Goal: Information Seeking & Learning: Compare options

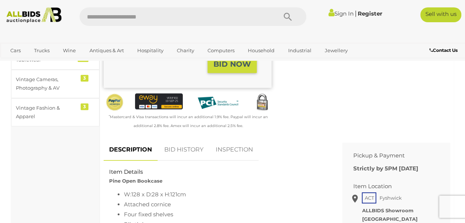
scroll to position [208, 0]
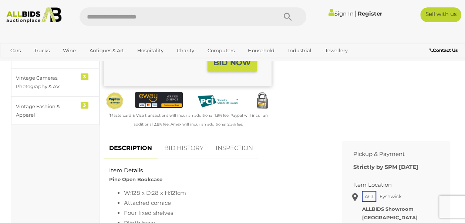
click at [185, 155] on link "BID HISTORY" at bounding box center [184, 148] width 50 height 22
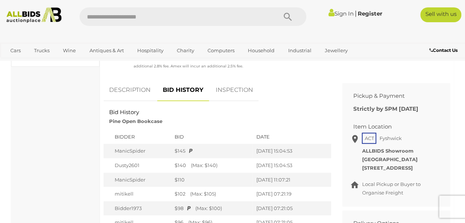
scroll to position [273, 0]
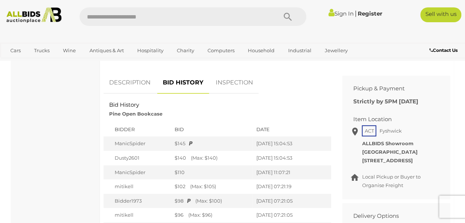
click at [135, 90] on link "DESCRIPTION" at bounding box center [130, 83] width 53 height 22
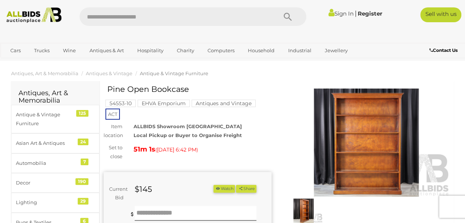
scroll to position [21, 0]
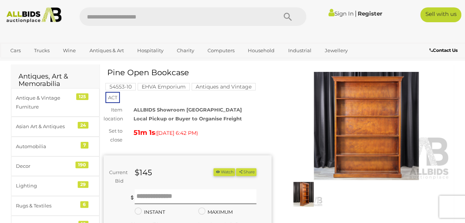
click at [368, 139] on img at bounding box center [367, 126] width 168 height 108
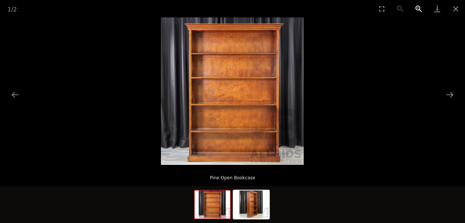
click at [418, 10] on button "Zoom in" at bounding box center [419, 8] width 19 height 17
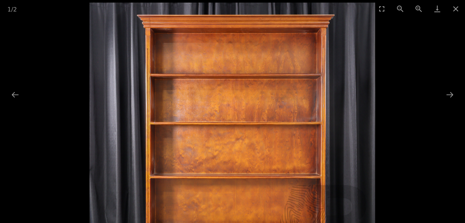
drag, startPoint x: 278, startPoint y: 124, endPoint x: 313, endPoint y: 137, distance: 37.1
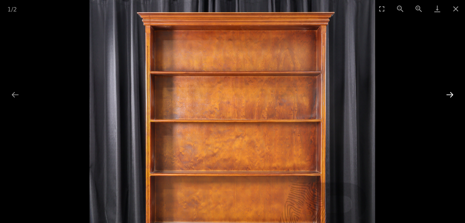
click at [446, 92] on button "Next slide" at bounding box center [450, 94] width 16 height 14
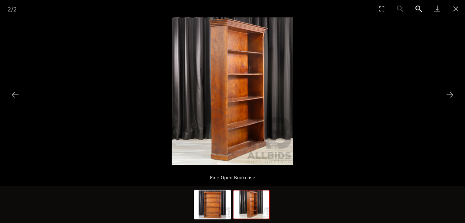
click at [415, 10] on button "Zoom in" at bounding box center [419, 8] width 19 height 17
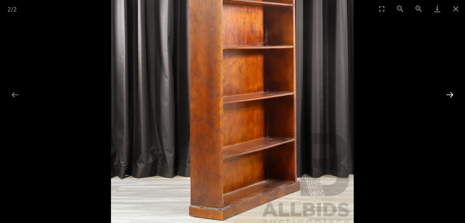
click at [453, 94] on button "Next slide" at bounding box center [450, 94] width 16 height 14
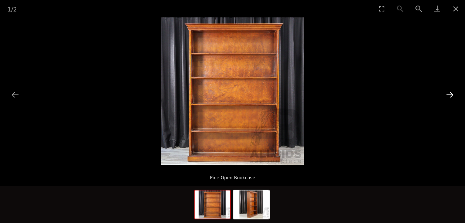
click at [453, 94] on button "Next slide" at bounding box center [450, 94] width 16 height 14
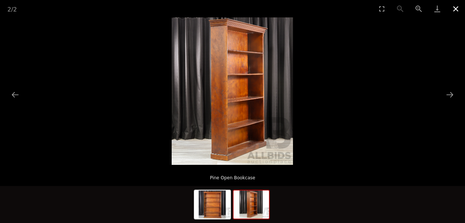
click at [456, 10] on button "Close gallery" at bounding box center [456, 8] width 19 height 17
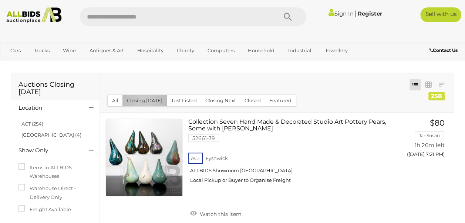
drag, startPoint x: 144, startPoint y: 100, endPoint x: 148, endPoint y: 101, distance: 3.9
click at [143, 100] on button "Closing Today" at bounding box center [144, 100] width 44 height 11
click at [145, 101] on button "Closing Today" at bounding box center [144, 100] width 44 height 11
click at [29, 127] on link "ACT (254)" at bounding box center [32, 124] width 22 height 6
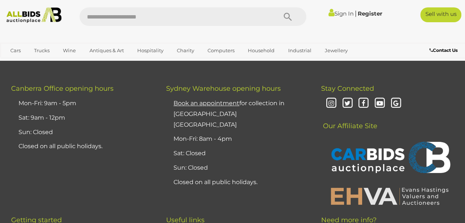
scroll to position [5779, 0]
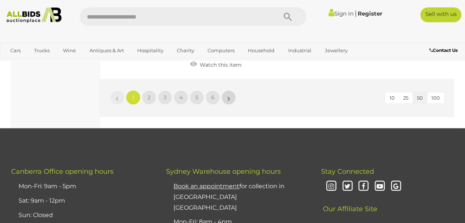
click at [226, 105] on link "»" at bounding box center [228, 97] width 15 height 15
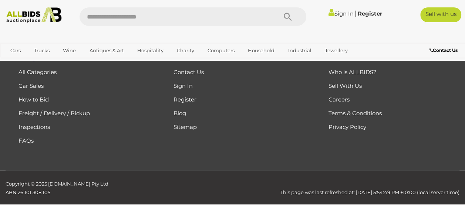
scroll to position [38, 0]
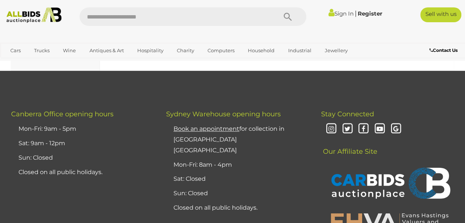
scroll to position [5763, 0]
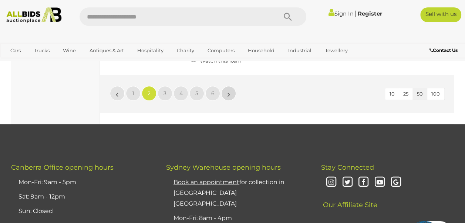
click at [225, 101] on link "»" at bounding box center [228, 93] width 15 height 15
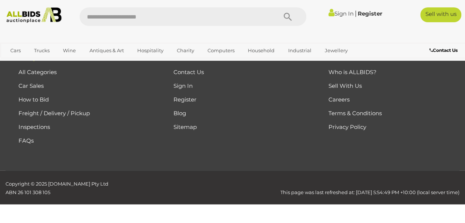
scroll to position [38, 0]
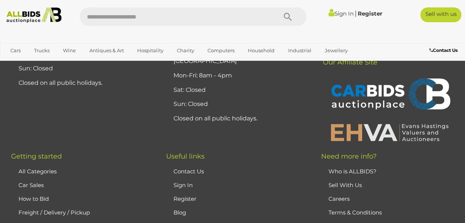
scroll to position [5795, 0]
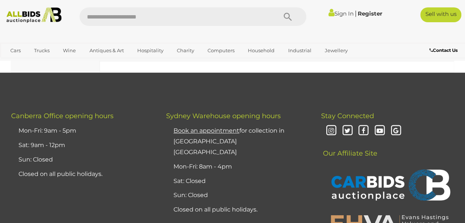
drag, startPoint x: 230, startPoint y: 172, endPoint x: 227, endPoint y: 184, distance: 12.2
click at [230, 49] on link "»" at bounding box center [228, 41] width 15 height 15
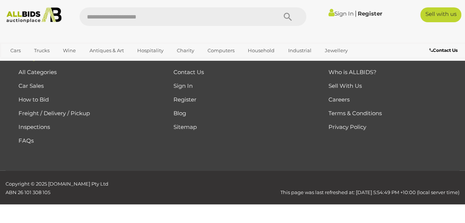
scroll to position [38, 0]
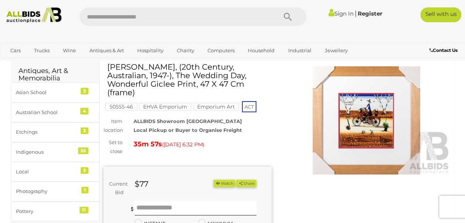
scroll to position [29, 0]
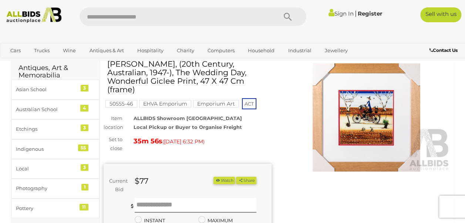
click at [378, 124] on img at bounding box center [367, 117] width 168 height 108
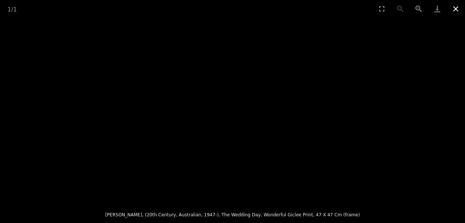
click at [457, 10] on button "Close gallery" at bounding box center [456, 8] width 19 height 17
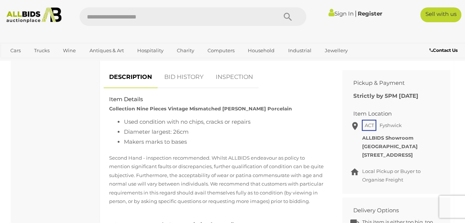
scroll to position [289, 0]
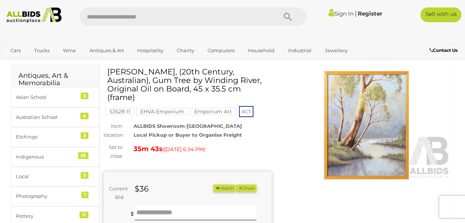
scroll to position [31, 0]
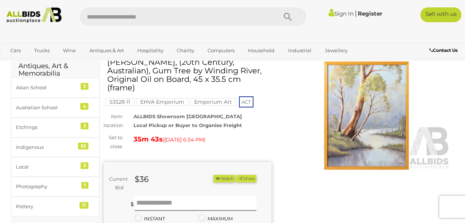
click at [380, 123] on img at bounding box center [367, 115] width 168 height 108
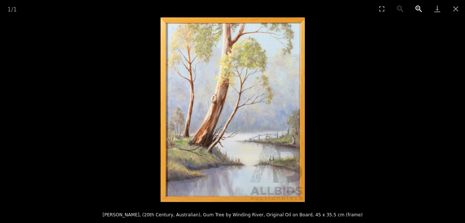
click at [414, 7] on button "Zoom in" at bounding box center [419, 8] width 19 height 17
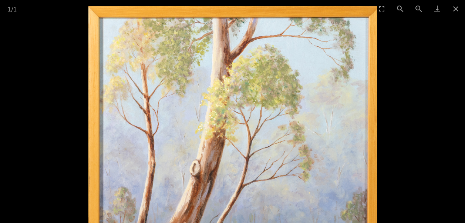
drag, startPoint x: 278, startPoint y: 107, endPoint x: 356, endPoint y: 220, distance: 136.9
click at [356, 220] on img at bounding box center [232, 190] width 289 height 369
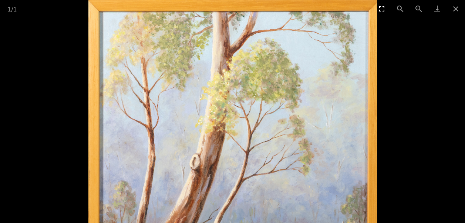
drag, startPoint x: 455, startPoint y: 6, endPoint x: 386, endPoint y: 9, distance: 69.7
click at [455, 6] on button "Close gallery" at bounding box center [456, 8] width 19 height 17
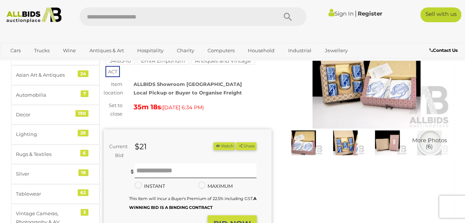
scroll to position [39, 0]
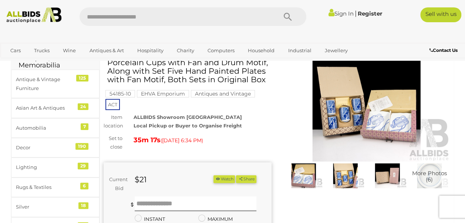
click at [340, 119] on img at bounding box center [367, 107] width 168 height 108
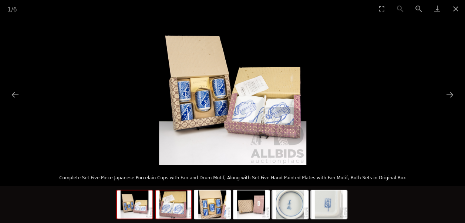
click at [169, 211] on img at bounding box center [174, 204] width 36 height 28
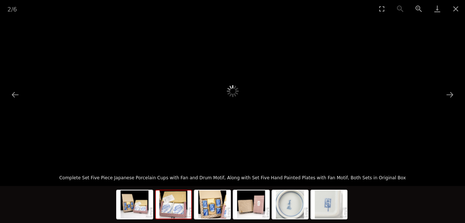
click at [181, 211] on img at bounding box center [174, 204] width 36 height 28
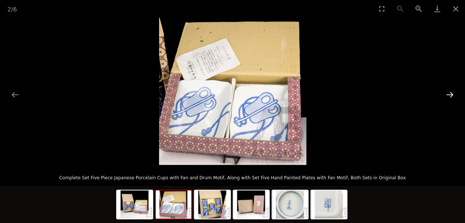
click at [445, 94] on button "Next slide" at bounding box center [450, 94] width 16 height 14
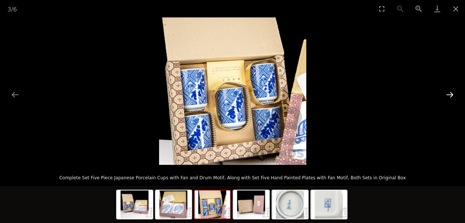
click at [445, 94] on button "Next slide" at bounding box center [450, 94] width 16 height 14
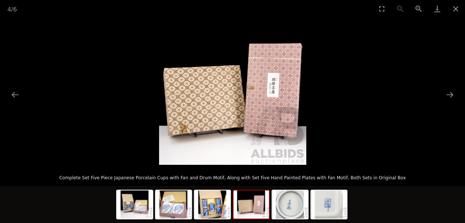
drag, startPoint x: 454, startPoint y: 11, endPoint x: 450, endPoint y: 24, distance: 13.5
click at [454, 11] on button "Close gallery" at bounding box center [456, 8] width 19 height 17
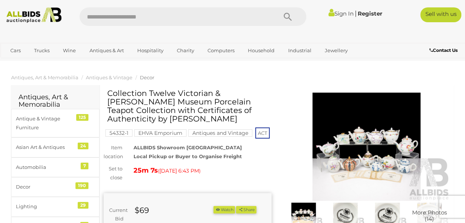
click at [371, 170] on img at bounding box center [367, 147] width 168 height 108
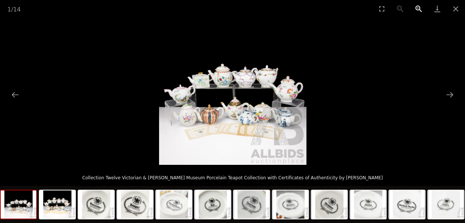
click at [418, 9] on button "Zoom in" at bounding box center [419, 8] width 19 height 17
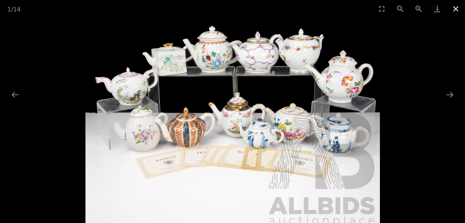
click at [460, 8] on button "Close gallery" at bounding box center [456, 8] width 19 height 17
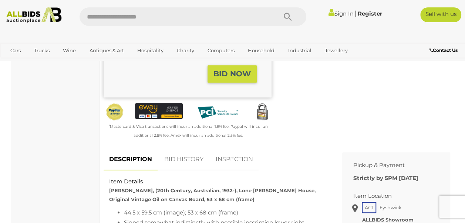
scroll to position [237, 0]
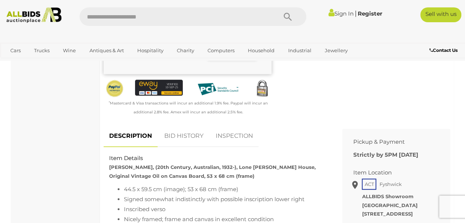
click at [198, 141] on link "BID HISTORY" at bounding box center [184, 136] width 50 height 22
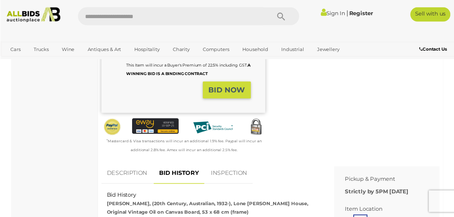
scroll to position [0, 0]
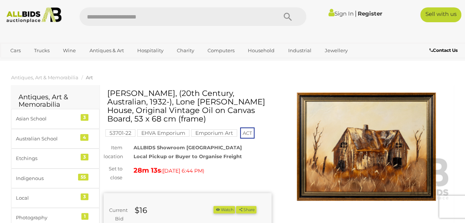
click at [378, 150] on img at bounding box center [367, 147] width 168 height 108
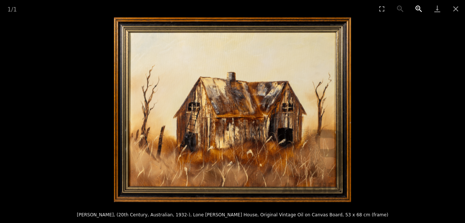
click at [416, 10] on button "Zoom in" at bounding box center [419, 8] width 19 height 17
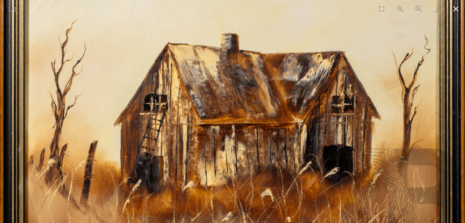
click at [459, 9] on button "Close gallery" at bounding box center [456, 8] width 19 height 17
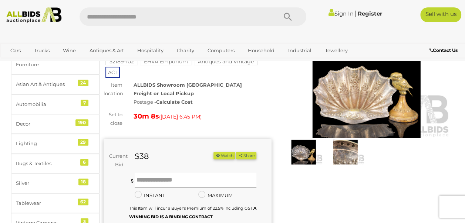
scroll to position [64, 0]
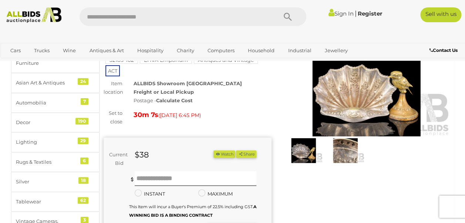
click at [348, 114] on img at bounding box center [367, 82] width 168 height 108
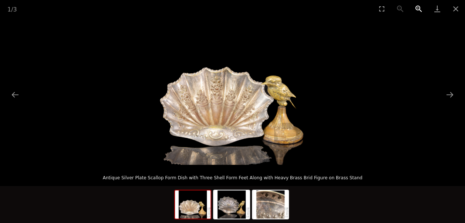
click at [420, 11] on button "Zoom in" at bounding box center [419, 8] width 19 height 17
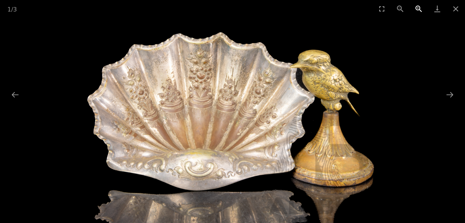
click at [420, 11] on button "Zoom in" at bounding box center [419, 8] width 19 height 17
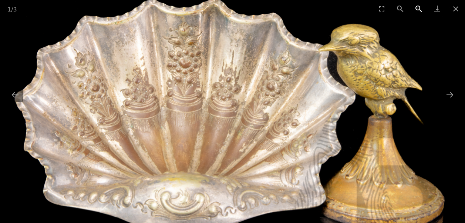
click at [420, 11] on button "Zoom in" at bounding box center [419, 8] width 19 height 17
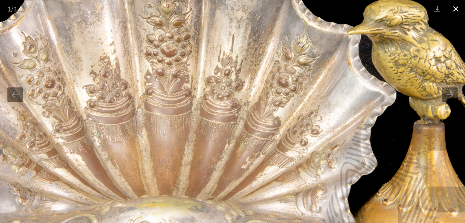
click at [451, 8] on button "Close gallery" at bounding box center [456, 8] width 19 height 17
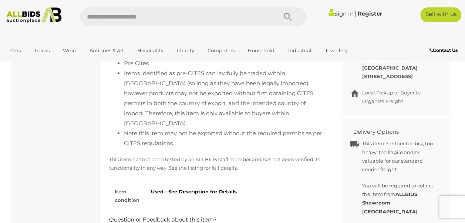
scroll to position [11, 0]
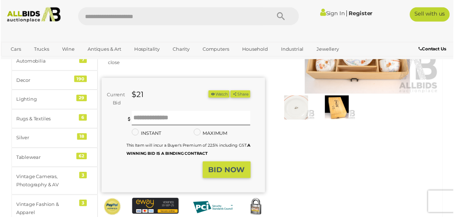
scroll to position [71, 0]
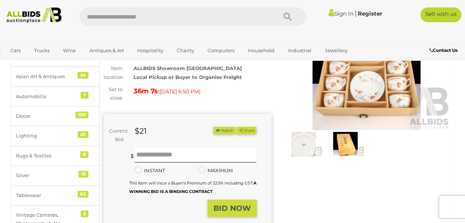
click at [357, 91] on img at bounding box center [367, 76] width 168 height 108
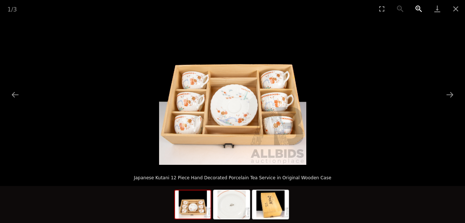
click at [417, 9] on button "Zoom in" at bounding box center [419, 8] width 19 height 17
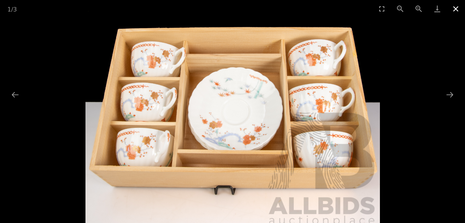
click at [457, 9] on button "Close gallery" at bounding box center [456, 8] width 19 height 17
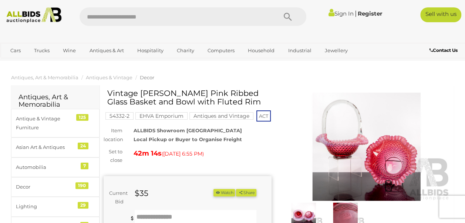
click at [383, 169] on img at bounding box center [367, 147] width 168 height 108
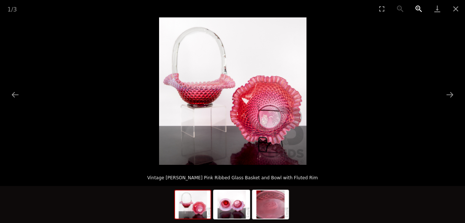
click at [415, 10] on button "Zoom in" at bounding box center [419, 8] width 19 height 17
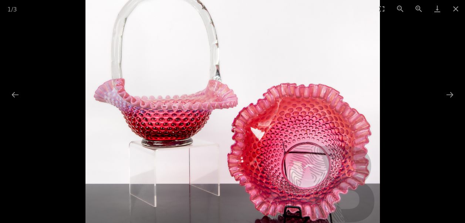
drag, startPoint x: 305, startPoint y: 100, endPoint x: 326, endPoint y: 133, distance: 39.6
click at [326, 133] on img at bounding box center [232, 114] width 295 height 295
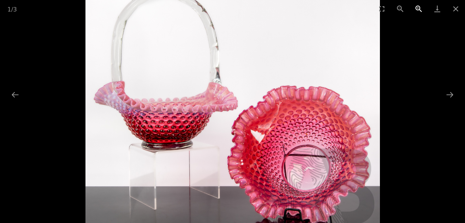
click at [418, 8] on button "Zoom in" at bounding box center [419, 8] width 19 height 17
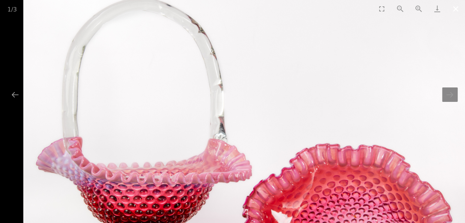
click at [460, 10] on button "Close gallery" at bounding box center [456, 8] width 19 height 17
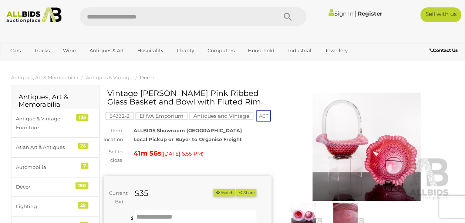
click at [362, 169] on img at bounding box center [367, 147] width 168 height 108
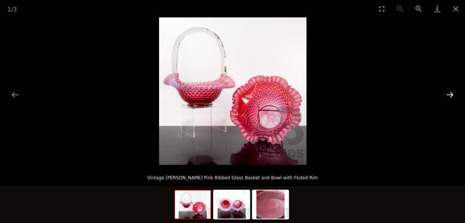
click at [447, 97] on button "Next slide" at bounding box center [450, 94] width 16 height 14
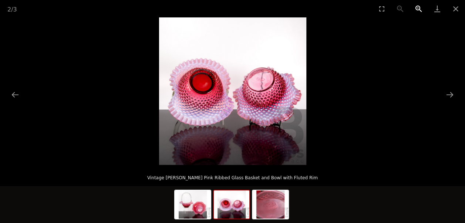
click at [420, 10] on button "Zoom in" at bounding box center [419, 8] width 19 height 17
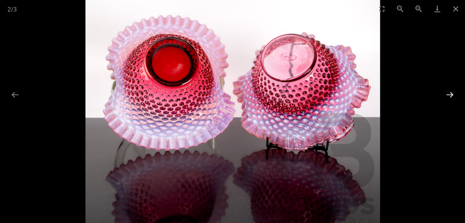
click at [449, 95] on button "Next slide" at bounding box center [450, 94] width 16 height 14
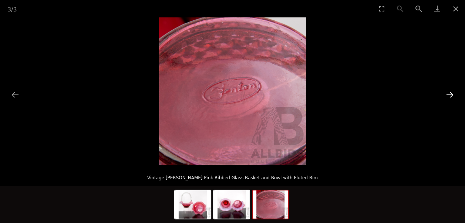
click at [449, 95] on button "Next slide" at bounding box center [450, 94] width 16 height 14
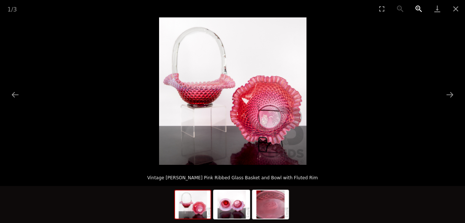
click at [416, 10] on button "Zoom in" at bounding box center [419, 8] width 19 height 17
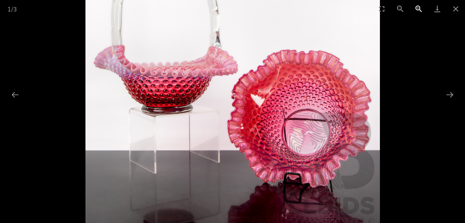
click at [416, 10] on button "Zoom in" at bounding box center [419, 8] width 19 height 17
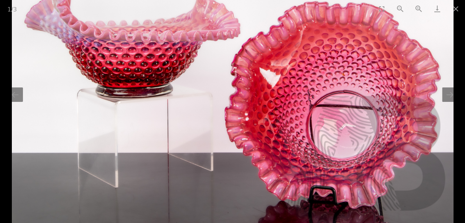
drag, startPoint x: 175, startPoint y: 74, endPoint x: 193, endPoint y: 52, distance: 28.7
click at [193, 52] on img at bounding box center [233, 49] width 442 height 442
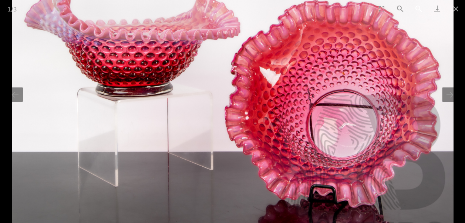
click at [417, 15] on button "Zoom in" at bounding box center [419, 8] width 19 height 17
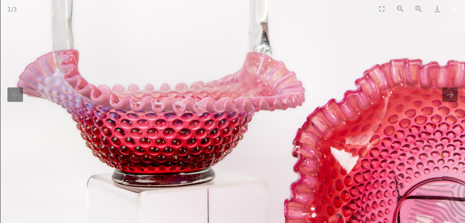
drag, startPoint x: 455, startPoint y: 13, endPoint x: 446, endPoint y: 12, distance: 8.9
click at [454, 13] on button "Close gallery" at bounding box center [456, 8] width 19 height 17
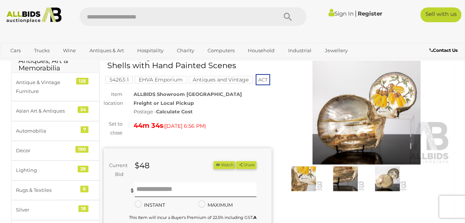
scroll to position [33, 0]
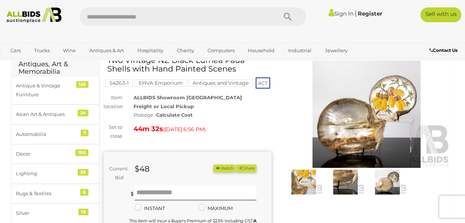
click at [360, 134] on img at bounding box center [367, 114] width 168 height 108
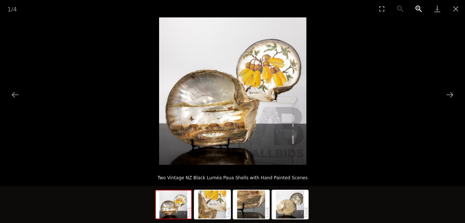
click at [416, 9] on button "Zoom in" at bounding box center [419, 8] width 19 height 17
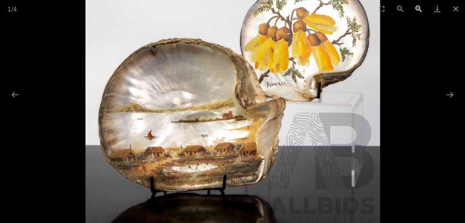
click at [415, 10] on button "Zoom in" at bounding box center [419, 8] width 19 height 17
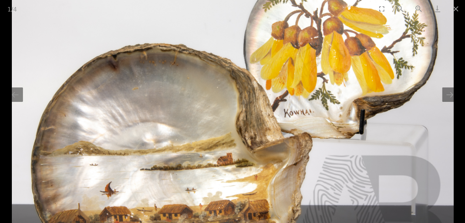
drag, startPoint x: 321, startPoint y: 114, endPoint x: 367, endPoint y: 98, distance: 48.3
click at [317, 138] on img at bounding box center [233, 108] width 442 height 442
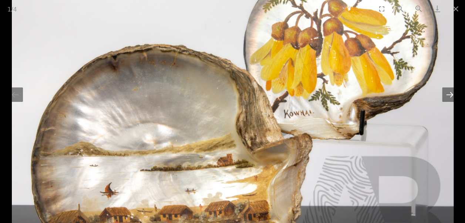
click at [450, 97] on button "Next slide" at bounding box center [450, 94] width 16 height 14
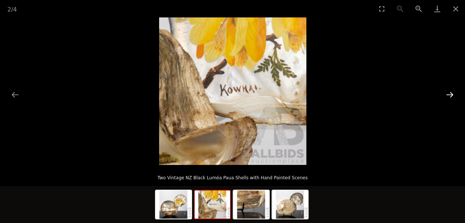
click at [449, 96] on button "Next slide" at bounding box center [450, 94] width 16 height 14
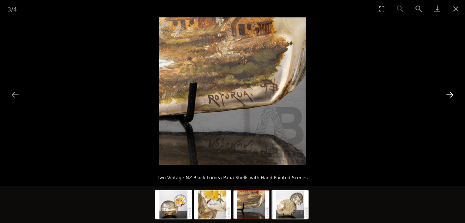
click at [449, 96] on button "Next slide" at bounding box center [450, 94] width 16 height 14
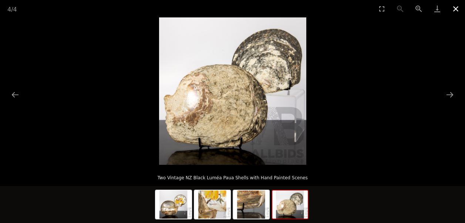
click at [454, 12] on button "Close gallery" at bounding box center [456, 8] width 19 height 17
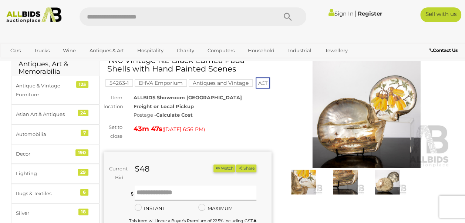
click at [378, 129] on img at bounding box center [367, 114] width 168 height 108
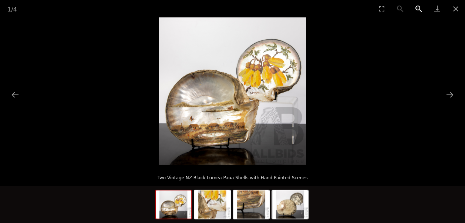
click at [419, 9] on button "Zoom in" at bounding box center [419, 8] width 19 height 17
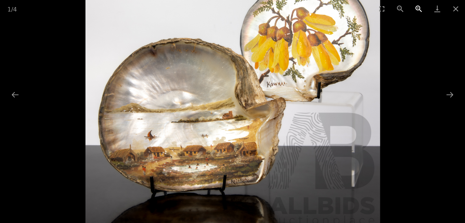
click at [419, 9] on button "Zoom in" at bounding box center [419, 8] width 19 height 17
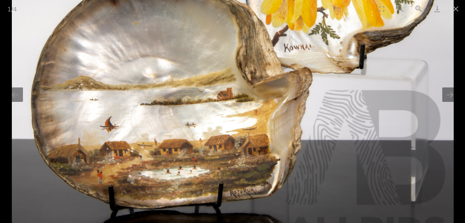
drag, startPoint x: 175, startPoint y: 130, endPoint x: 186, endPoint y: 137, distance: 12.3
click at [186, 137] on img at bounding box center [233, 43] width 442 height 442
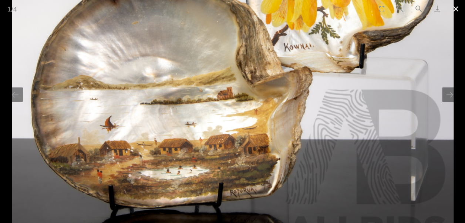
click at [457, 9] on button "Close gallery" at bounding box center [456, 8] width 19 height 17
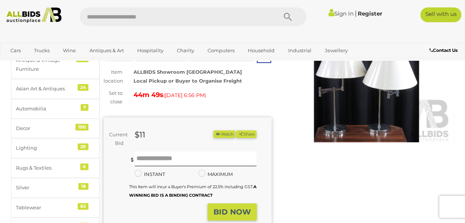
scroll to position [7, 0]
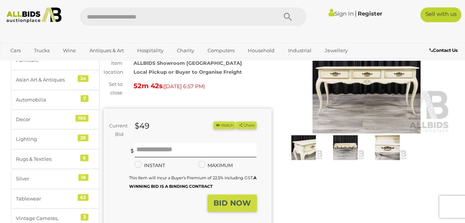
scroll to position [49, 0]
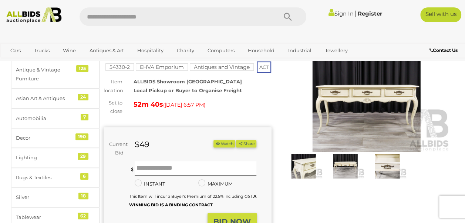
click at [375, 91] on img at bounding box center [367, 98] width 168 height 108
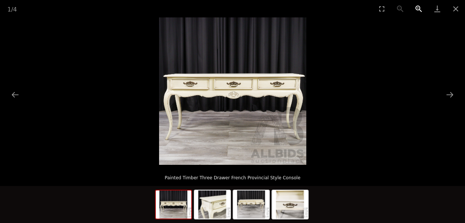
click at [418, 12] on button "Zoom in" at bounding box center [419, 8] width 19 height 17
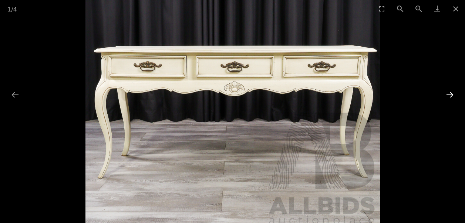
click at [448, 93] on button "Next slide" at bounding box center [450, 94] width 16 height 14
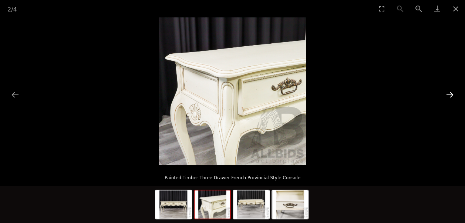
click at [448, 93] on button "Next slide" at bounding box center [450, 94] width 16 height 14
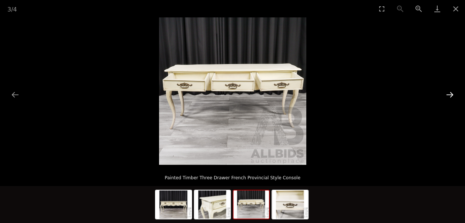
click at [448, 93] on button "Next slide" at bounding box center [450, 94] width 16 height 14
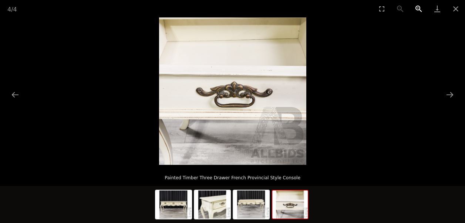
click at [419, 11] on button "Zoom in" at bounding box center [419, 8] width 19 height 17
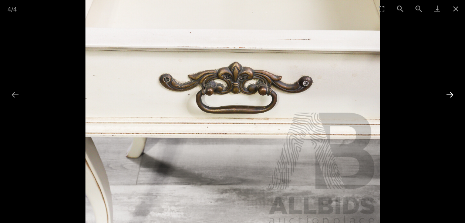
click at [449, 94] on button "Next slide" at bounding box center [450, 94] width 16 height 14
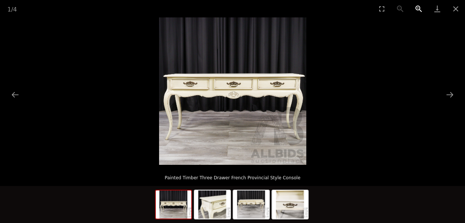
click at [417, 8] on button "Zoom in" at bounding box center [419, 8] width 19 height 17
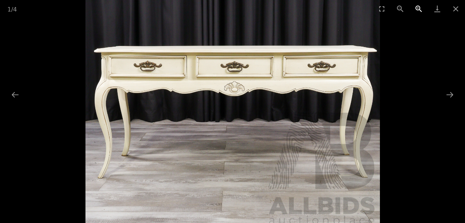
click at [418, 11] on button "Zoom in" at bounding box center [419, 8] width 19 height 17
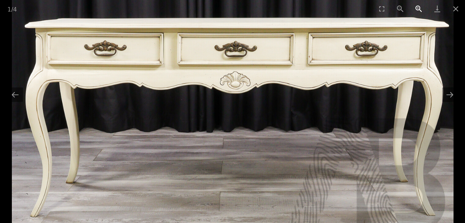
click at [423, 8] on button "Zoom in" at bounding box center [419, 8] width 19 height 17
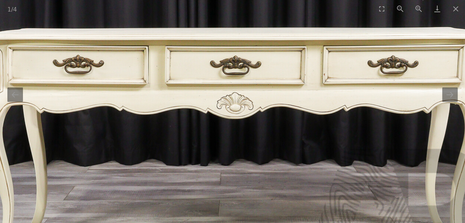
drag, startPoint x: 279, startPoint y: 89, endPoint x: 275, endPoint y: 100, distance: 12.0
click at [275, 100] on img at bounding box center [232, 91] width 533 height 533
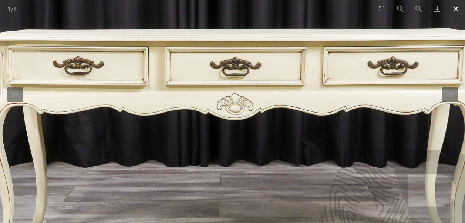
click at [457, 11] on button "Close gallery" at bounding box center [456, 8] width 19 height 17
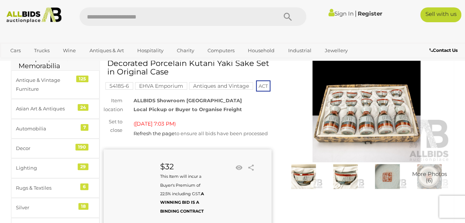
scroll to position [12, 0]
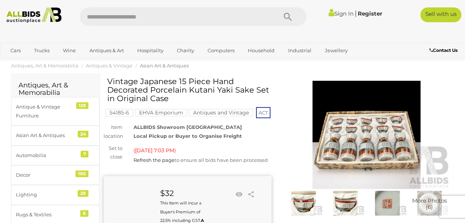
click at [367, 127] on img at bounding box center [367, 135] width 168 height 108
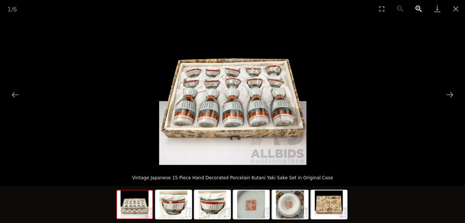
click at [415, 9] on button "Zoom in" at bounding box center [419, 8] width 19 height 17
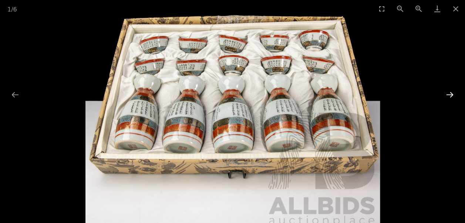
click at [447, 94] on button "Next slide" at bounding box center [450, 94] width 16 height 14
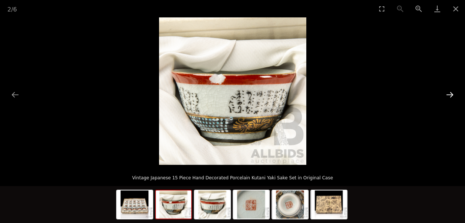
click at [451, 95] on button "Next slide" at bounding box center [450, 94] width 16 height 14
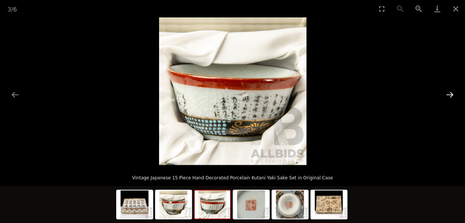
click at [451, 95] on button "Next slide" at bounding box center [450, 94] width 16 height 14
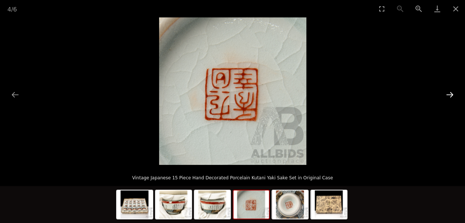
click at [451, 95] on button "Next slide" at bounding box center [450, 94] width 16 height 14
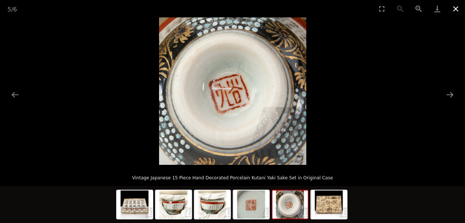
click at [454, 10] on button "Close gallery" at bounding box center [456, 8] width 19 height 17
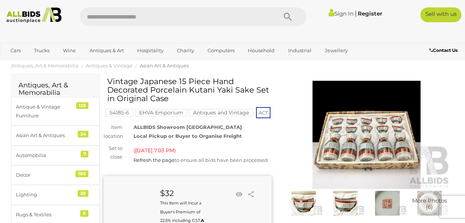
click at [360, 142] on img at bounding box center [367, 135] width 168 height 108
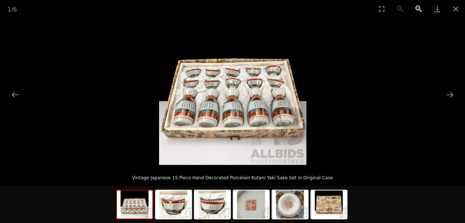
click at [420, 7] on button "Zoom in" at bounding box center [419, 8] width 19 height 17
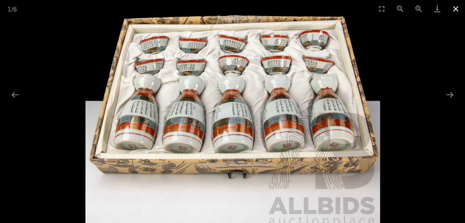
click at [458, 10] on button "Close gallery" at bounding box center [456, 8] width 19 height 17
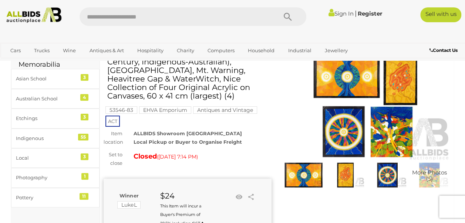
scroll to position [43, 0]
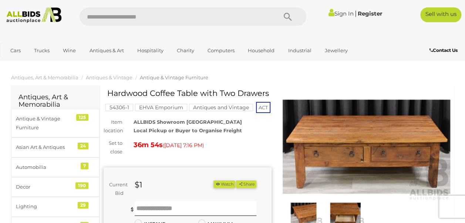
click at [383, 144] on img at bounding box center [367, 147] width 168 height 108
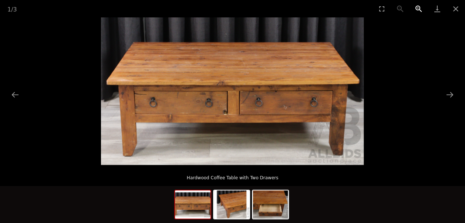
click at [415, 10] on button "Zoom in" at bounding box center [419, 8] width 19 height 17
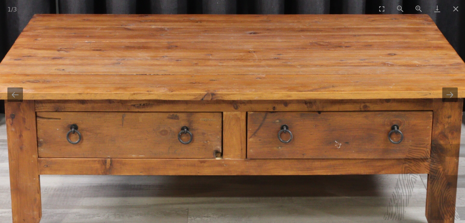
drag, startPoint x: 201, startPoint y: 109, endPoint x: 201, endPoint y: 140, distance: 31.1
click at [201, 140] on img at bounding box center [233, 112] width 526 height 295
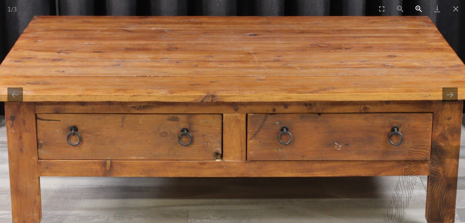
click at [419, 10] on button "Zoom in" at bounding box center [419, 8] width 19 height 17
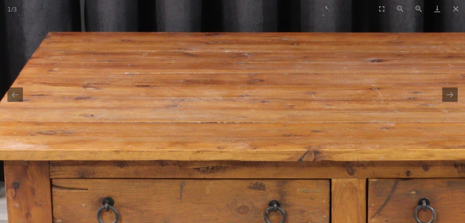
scroll to position [0, 0]
drag, startPoint x: 372, startPoint y: 109, endPoint x: 288, endPoint y: 77, distance: 90.5
click at [288, 77] on img at bounding box center [345, 179] width 789 height 442
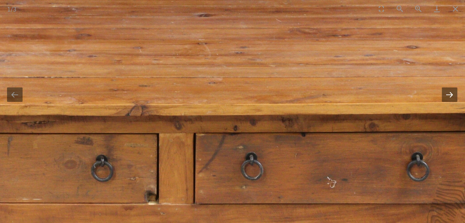
click at [449, 96] on button "Next slide" at bounding box center [450, 94] width 16 height 14
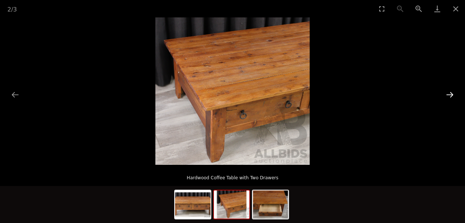
click at [449, 97] on button "Next slide" at bounding box center [450, 94] width 16 height 14
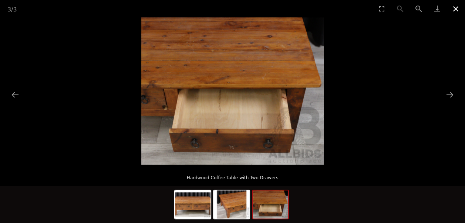
click at [458, 8] on button "Close gallery" at bounding box center [456, 8] width 19 height 17
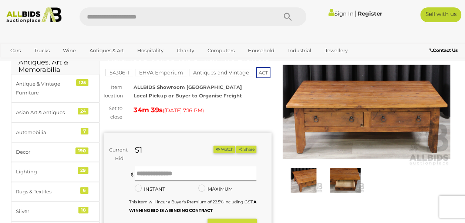
scroll to position [41, 0]
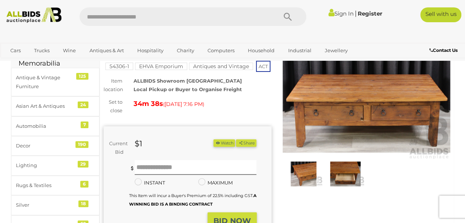
click at [393, 103] on img at bounding box center [367, 105] width 168 height 108
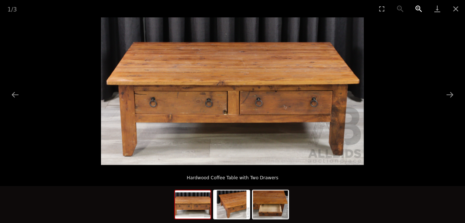
click at [414, 10] on button "Zoom in" at bounding box center [419, 8] width 19 height 17
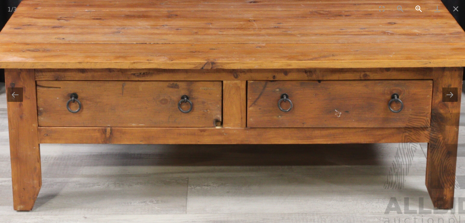
click at [415, 10] on button "Zoom in" at bounding box center [419, 8] width 19 height 17
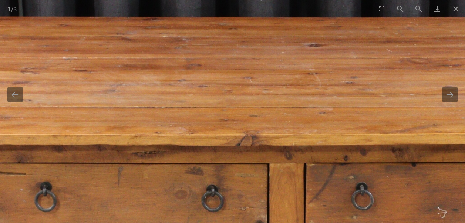
drag, startPoint x: 147, startPoint y: 117, endPoint x: 191, endPoint y: 208, distance: 101.0
click at [191, 208] on img at bounding box center [283, 164] width 789 height 442
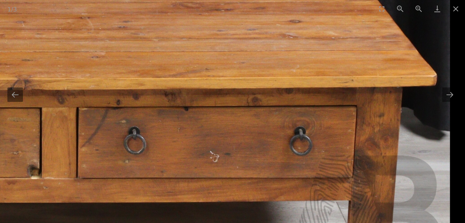
drag, startPoint x: 195, startPoint y: 116, endPoint x: 109, endPoint y: 59, distance: 103.5
click at [109, 59] on img at bounding box center [56, 108] width 789 height 442
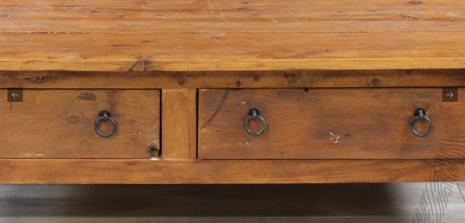
drag, startPoint x: 162, startPoint y: 112, endPoint x: 256, endPoint y: 99, distance: 94.6
click at [256, 99] on img at bounding box center [176, 89] width 789 height 442
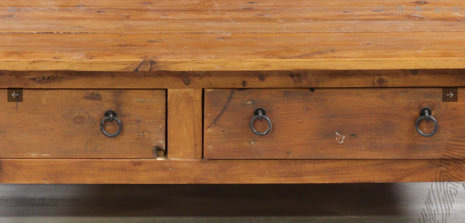
scroll to position [0, 0]
click at [283, 95] on img at bounding box center [181, 89] width 789 height 442
click at [421, 59] on img at bounding box center [181, 89] width 789 height 442
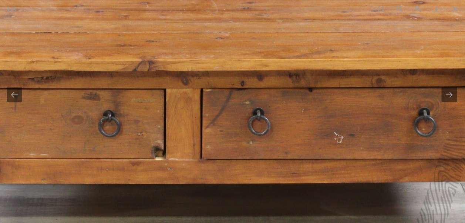
scroll to position [0, 0]
click at [401, 55] on img at bounding box center [180, 89] width 789 height 442
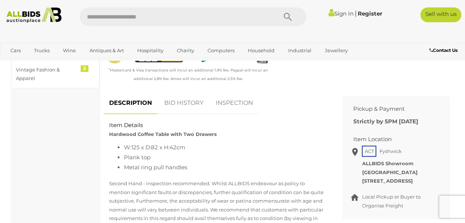
scroll to position [250, 0]
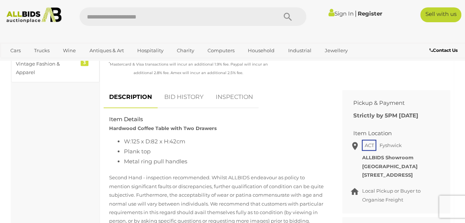
click at [195, 108] on link "BID HISTORY" at bounding box center [184, 97] width 50 height 22
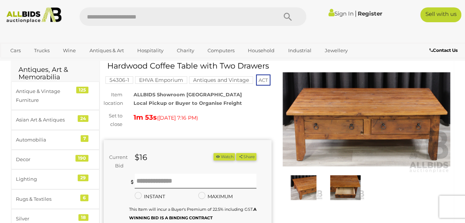
scroll to position [17, 0]
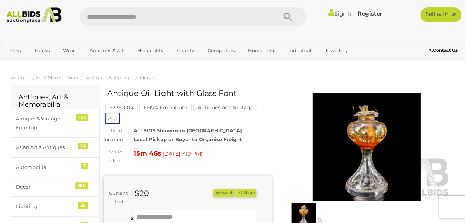
click at [371, 130] on img at bounding box center [367, 147] width 168 height 108
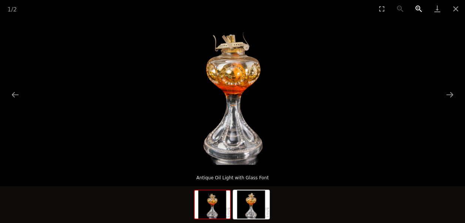
click at [416, 8] on button "Zoom in" at bounding box center [419, 8] width 19 height 17
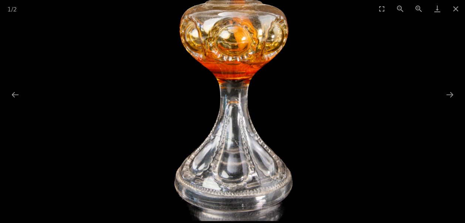
drag, startPoint x: 254, startPoint y: 63, endPoint x: 279, endPoint y: 39, distance: 34.8
click at [279, 39] on img at bounding box center [232, 73] width 295 height 295
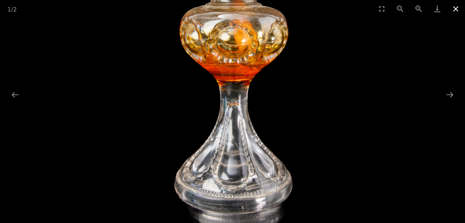
click at [454, 8] on button "Close gallery" at bounding box center [456, 8] width 19 height 17
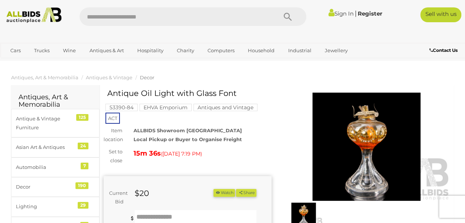
drag, startPoint x: 465, startPoint y: 31, endPoint x: 472, endPoint y: 53, distance: 22.9
drag, startPoint x: 472, startPoint y: 53, endPoint x: 451, endPoint y: 73, distance: 28.8
click at [451, 73] on ol "Antiques, Art & Memorabilia Antiques & Vintage Decor" at bounding box center [232, 77] width 465 height 12
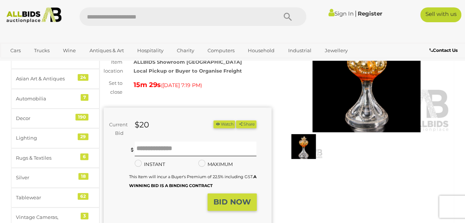
scroll to position [33, 0]
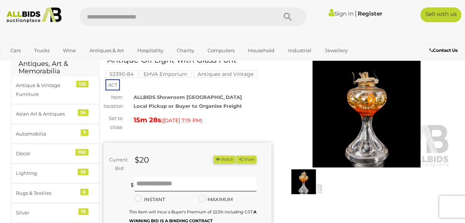
click at [367, 102] on img at bounding box center [367, 113] width 168 height 108
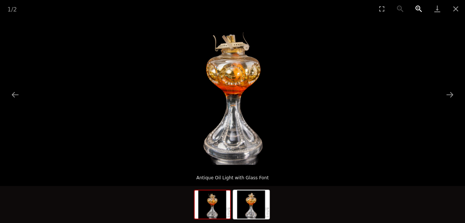
click at [418, 10] on button "Zoom in" at bounding box center [419, 8] width 19 height 17
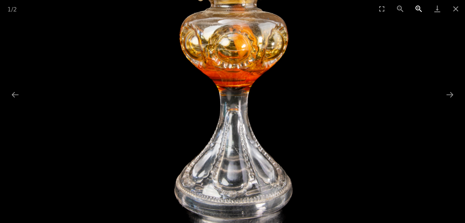
click at [418, 10] on button "Zoom in" at bounding box center [419, 8] width 19 height 17
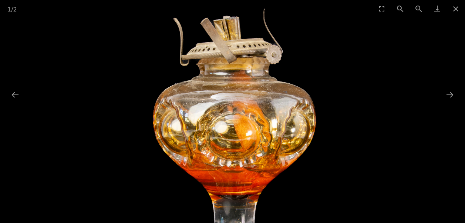
drag, startPoint x: 252, startPoint y: 39, endPoint x: 272, endPoint y: 147, distance: 109.8
click at [272, 152] on img at bounding box center [233, 185] width 442 height 442
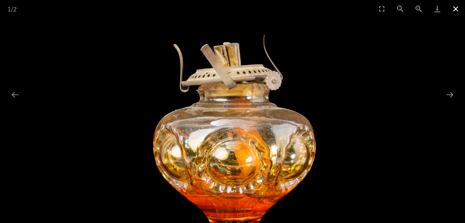
click at [456, 11] on button "Close gallery" at bounding box center [456, 8] width 19 height 17
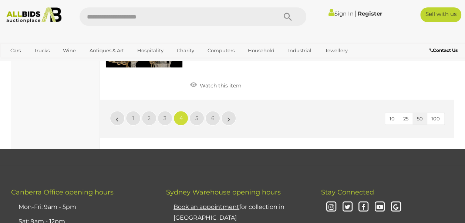
scroll to position [5792, 0]
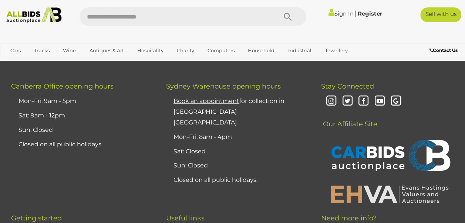
click at [229, 20] on li "»" at bounding box center [229, 12] width 14 height 15
drag, startPoint x: 228, startPoint y: 115, endPoint x: 236, endPoint y: 114, distance: 8.6
click at [227, 20] on li "»" at bounding box center [229, 12] width 14 height 15
click at [194, 20] on link "5" at bounding box center [196, 12] width 15 height 15
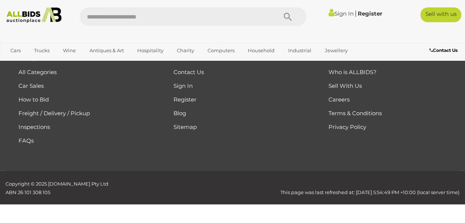
scroll to position [38, 0]
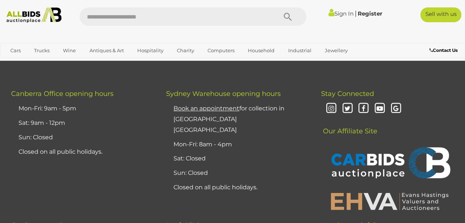
scroll to position [5646, 0]
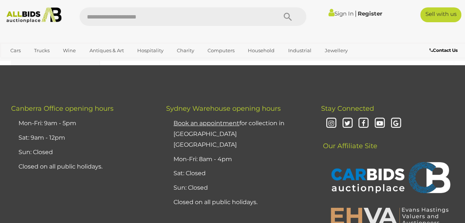
drag, startPoint x: 213, startPoint y: 102, endPoint x: 204, endPoint y: 99, distance: 10.1
click at [213, 38] on span "6" at bounding box center [212, 34] width 3 height 7
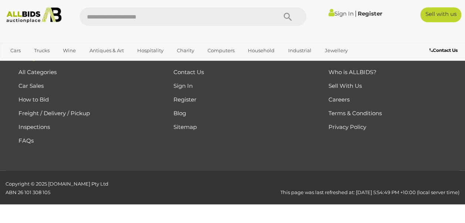
scroll to position [38, 0]
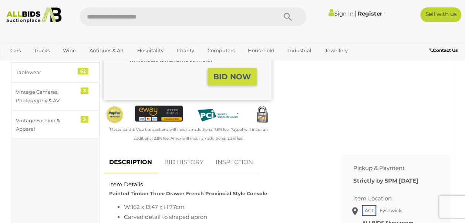
scroll to position [235, 0]
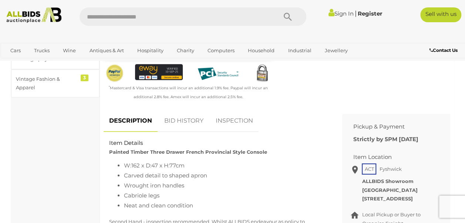
click at [177, 132] on link "BID HISTORY" at bounding box center [184, 121] width 50 height 22
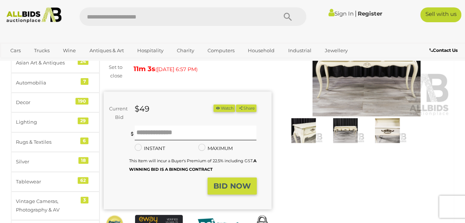
scroll to position [60, 0]
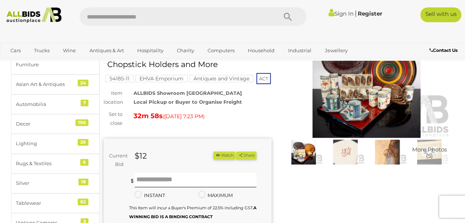
scroll to position [56, 0]
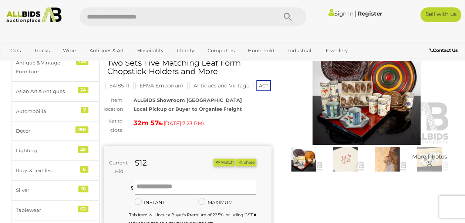
click at [362, 95] on img at bounding box center [367, 91] width 168 height 108
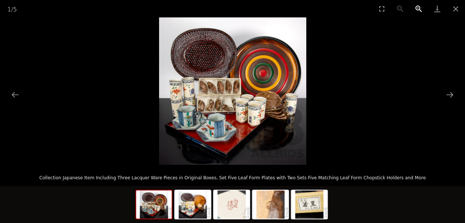
click at [420, 9] on button "Zoom in" at bounding box center [419, 8] width 19 height 17
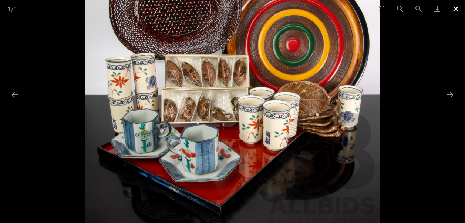
click at [458, 7] on button "Close gallery" at bounding box center [456, 8] width 19 height 17
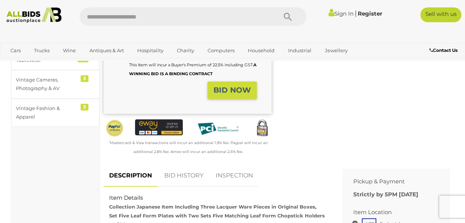
scroll to position [218, 0]
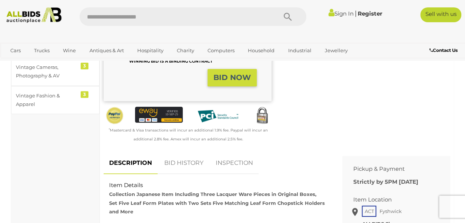
click at [182, 171] on link "BID HISTORY" at bounding box center [184, 163] width 50 height 22
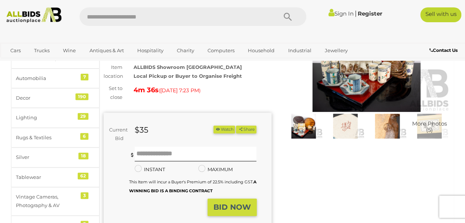
scroll to position [0, 0]
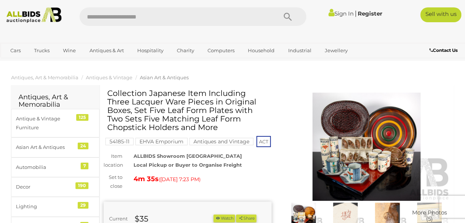
click at [384, 157] on img at bounding box center [367, 147] width 168 height 108
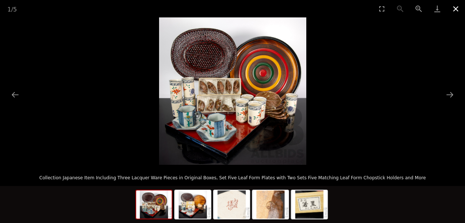
click at [456, 7] on button "Close gallery" at bounding box center [456, 8] width 19 height 17
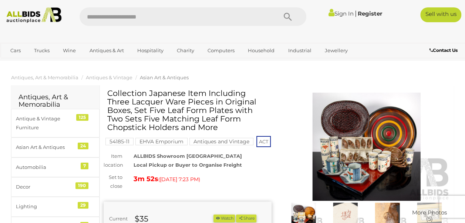
click at [378, 188] on img at bounding box center [367, 147] width 168 height 108
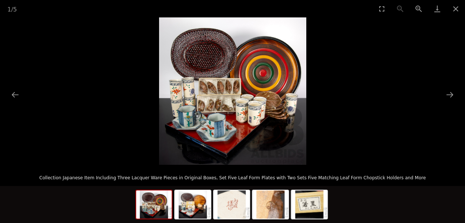
drag, startPoint x: 421, startPoint y: 7, endPoint x: 423, endPoint y: 19, distance: 12.8
click at [422, 7] on button "Zoom in" at bounding box center [419, 8] width 19 height 17
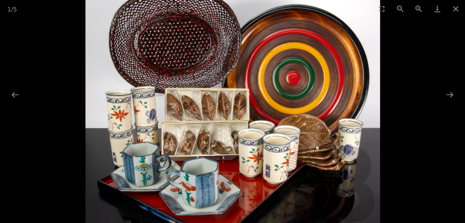
drag, startPoint x: 275, startPoint y: 87, endPoint x: 352, endPoint y: 88, distance: 76.2
click at [303, 115] on img at bounding box center [232, 114] width 295 height 295
click at [459, 11] on button "Close gallery" at bounding box center [456, 8] width 19 height 17
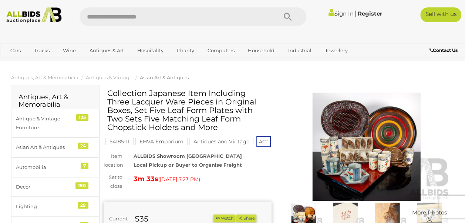
click at [362, 158] on img at bounding box center [367, 147] width 168 height 108
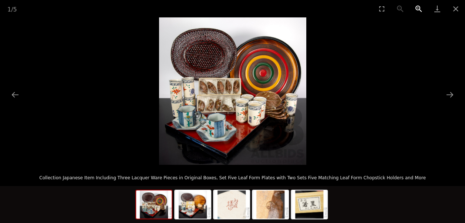
click at [417, 10] on button "Zoom in" at bounding box center [419, 8] width 19 height 17
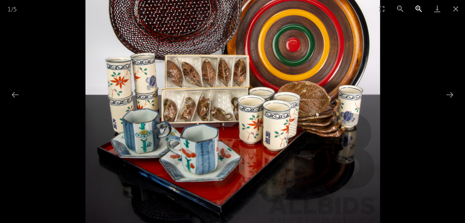
click at [417, 10] on button "Zoom in" at bounding box center [419, 8] width 19 height 17
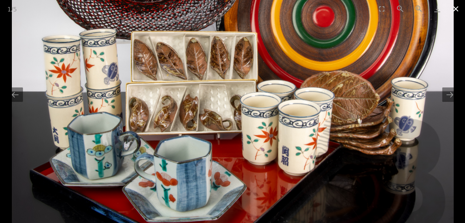
click at [454, 13] on button "Close gallery" at bounding box center [456, 8] width 19 height 17
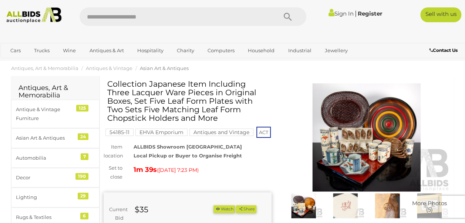
scroll to position [3, 0]
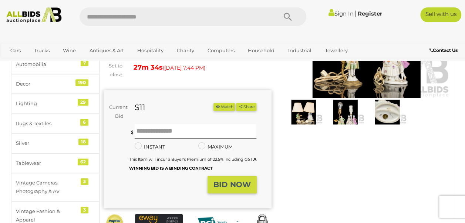
scroll to position [55, 0]
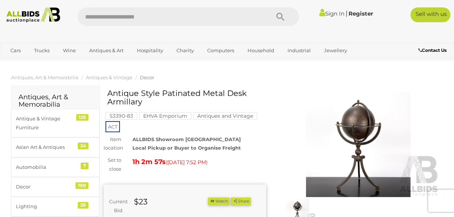
click at [171, 16] on input "text" at bounding box center [170, 16] width 185 height 19
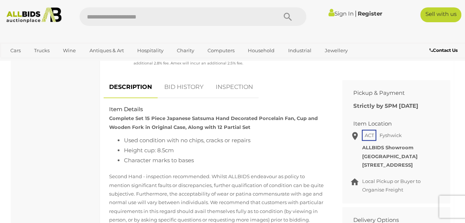
scroll to position [284, 0]
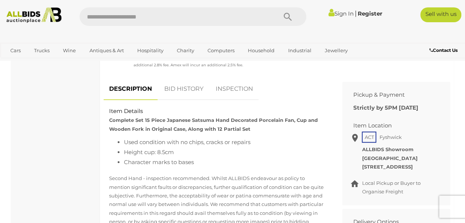
click at [180, 100] on link "BID HISTORY" at bounding box center [184, 89] width 50 height 22
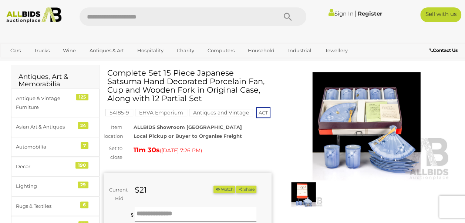
scroll to position [0, 0]
